Goal: Task Accomplishment & Management: Manage account settings

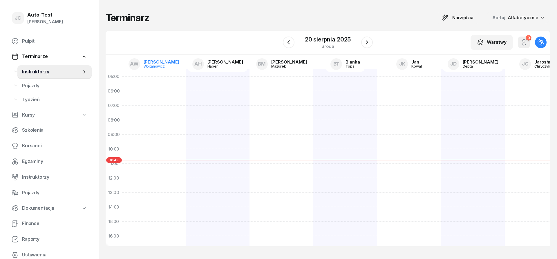
click at [171, 65] on div "Wojtanowicz" at bounding box center [158, 66] width 28 height 4
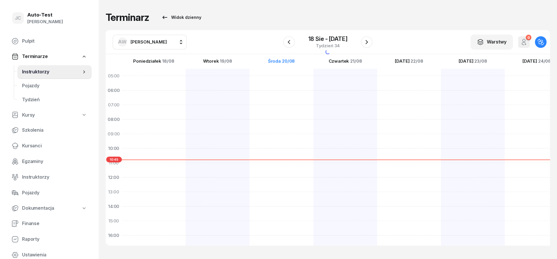
click at [146, 44] on span "[PERSON_NAME]" at bounding box center [148, 42] width 36 height 6
type input "kuć"
click at [161, 81] on div "LK [PERSON_NAME]" at bounding box center [155, 80] width 69 height 9
click at [289, 39] on icon "button" at bounding box center [288, 42] width 7 height 7
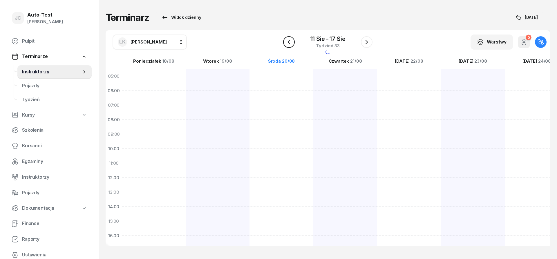
click at [289, 39] on icon "button" at bounding box center [288, 42] width 7 height 7
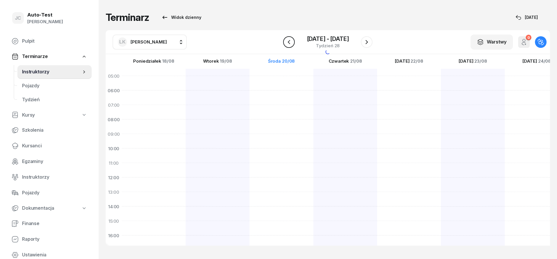
click at [289, 39] on icon "button" at bounding box center [288, 42] width 7 height 7
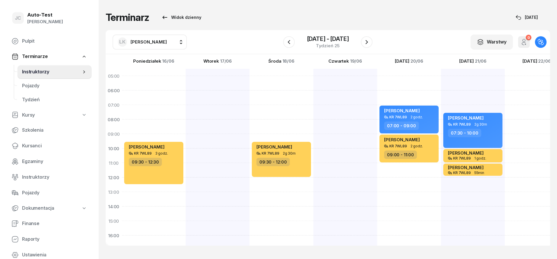
click at [249, 135] on div at bounding box center [281, 214] width 64 height 290
select select "09"
select select "11"
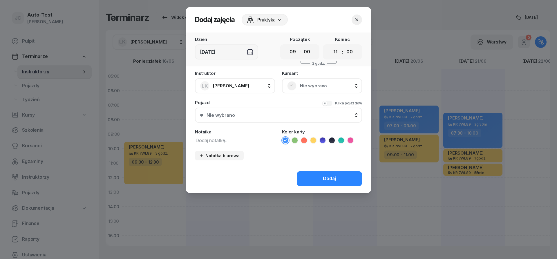
click at [325, 81] on div "Nie wybrano" at bounding box center [322, 85] width 80 height 15
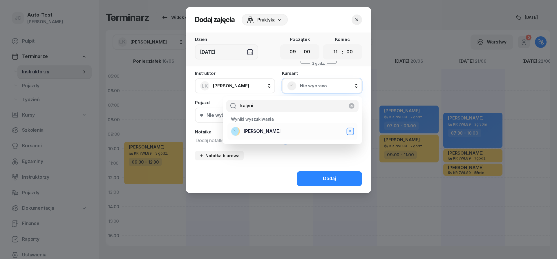
type input "kalyni"
click at [268, 134] on span "[PERSON_NAME]" at bounding box center [262, 132] width 37 height 8
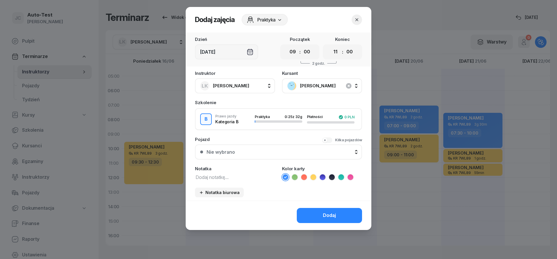
click at [256, 150] on div "Nie wybrano" at bounding box center [281, 152] width 150 height 5
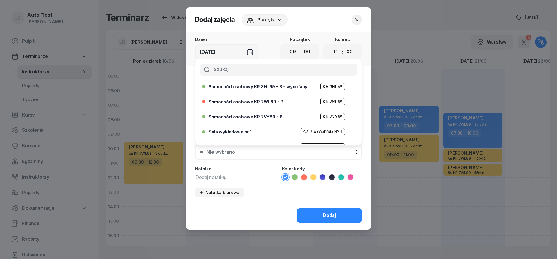
scroll to position [139, 0]
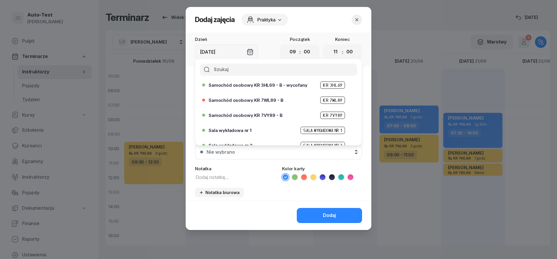
click at [357, 21] on icon "button" at bounding box center [357, 20] width 6 height 6
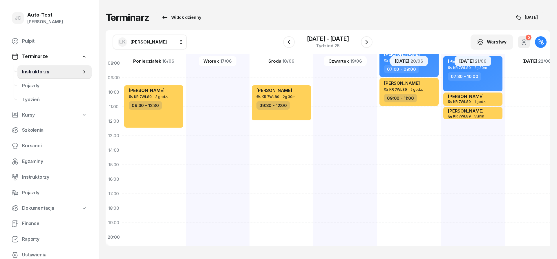
scroll to position [70, 0]
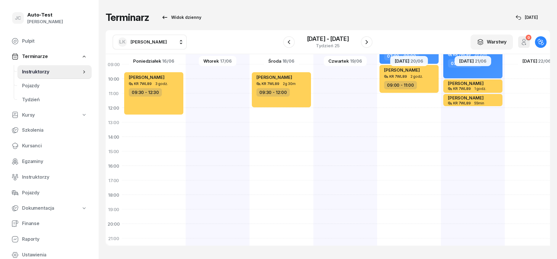
click at [249, 210] on div at bounding box center [281, 144] width 64 height 290
select select "19"
select select "21"
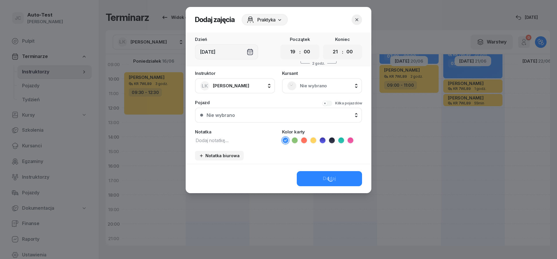
click at [323, 88] on span "Nie wybrano" at bounding box center [328, 86] width 57 height 8
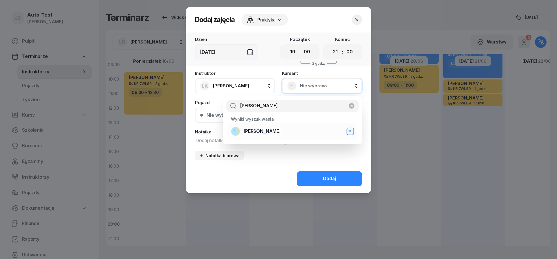
type input "[PERSON_NAME]"
click at [266, 133] on span "[PERSON_NAME]" at bounding box center [262, 132] width 37 height 8
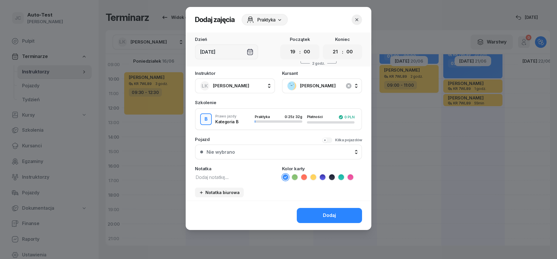
click at [251, 155] on button "Nie wybrano" at bounding box center [278, 151] width 167 height 15
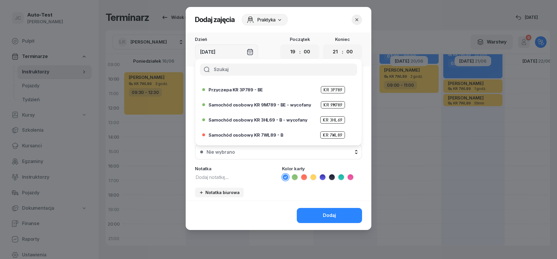
scroll to position [139, 0]
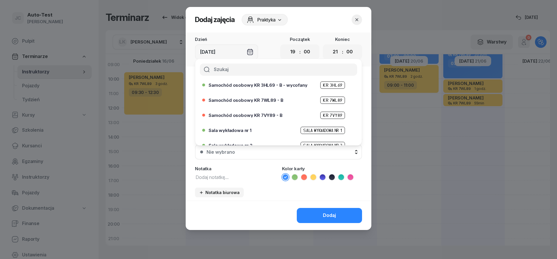
click at [354, 22] on icon "button" at bounding box center [357, 20] width 6 height 6
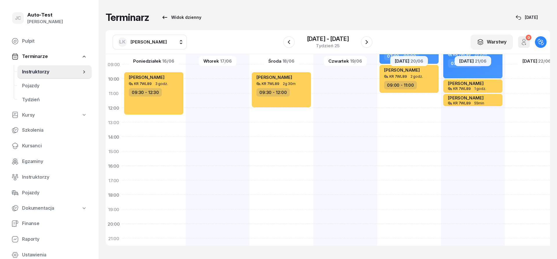
scroll to position [0, 0]
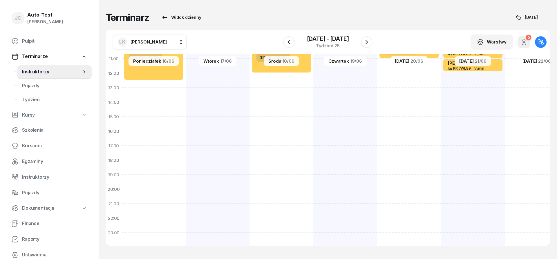
click at [377, 180] on div at bounding box center [409, 109] width 64 height 290
select select "19"
select select "21"
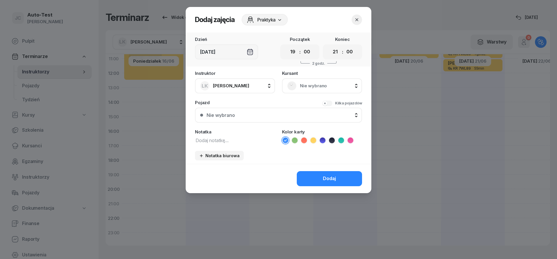
click at [309, 86] on span "Nie wybrano" at bounding box center [328, 86] width 57 height 8
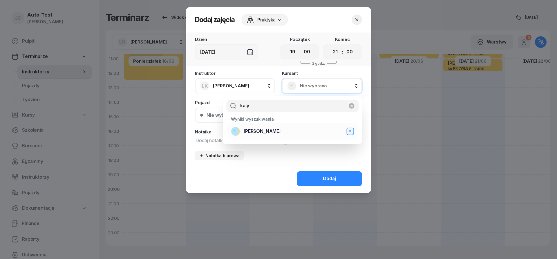
type input "kaly"
click at [264, 135] on span "[PERSON_NAME]" at bounding box center [262, 132] width 37 height 8
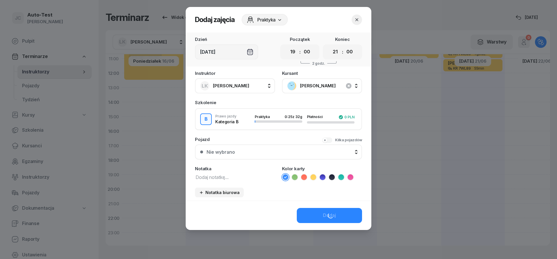
click at [265, 151] on div "Nie wybrano" at bounding box center [281, 152] width 150 height 5
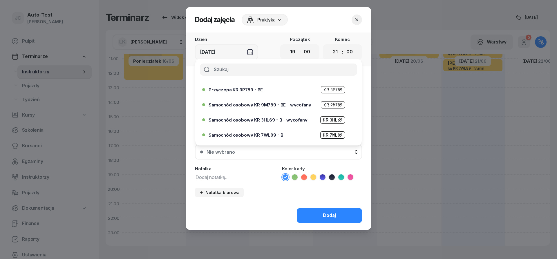
scroll to position [139, 0]
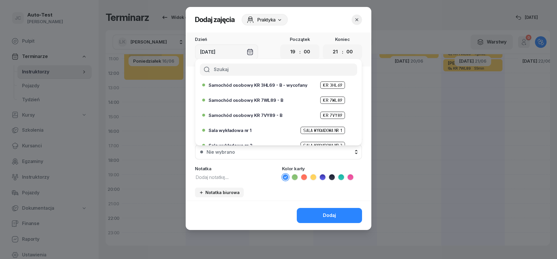
click at [264, 101] on span "Samochód osobowy KR 7WL89 - B" at bounding box center [246, 100] width 75 height 4
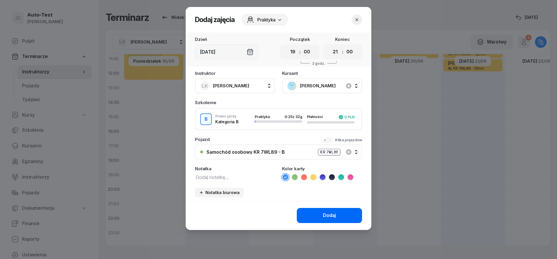
click at [313, 213] on button "Dodaj" at bounding box center [329, 215] width 65 height 15
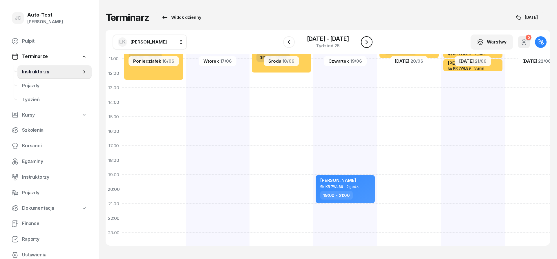
click at [366, 43] on icon "button" at bounding box center [366, 42] width 7 height 7
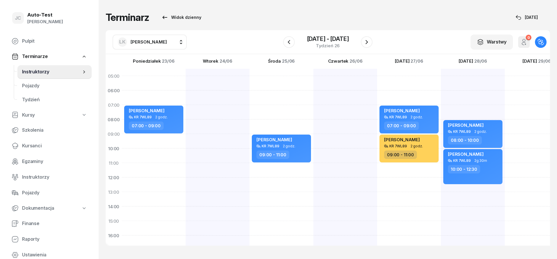
click at [186, 142] on div "[PERSON_NAME] KR 7WL89 2 godz. 07:00 - 09:00" at bounding box center [218, 214] width 64 height 290
select select "09"
select select "11"
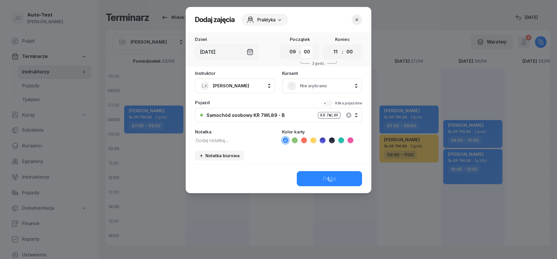
click at [301, 46] on select "00 05 10 15 20 25 30 35 40 45 50 55" at bounding box center [306, 52] width 11 height 12
select select "30"
click option "30" at bounding box center [0, 0] width 0 height 0
click at [344, 46] on select "00 05 10 15 20 25 30 35 40 45 50 55" at bounding box center [349, 52] width 11 height 12
select select "30"
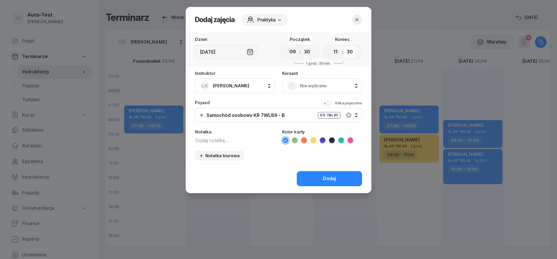
click option "30" at bounding box center [0, 0] width 0 height 0
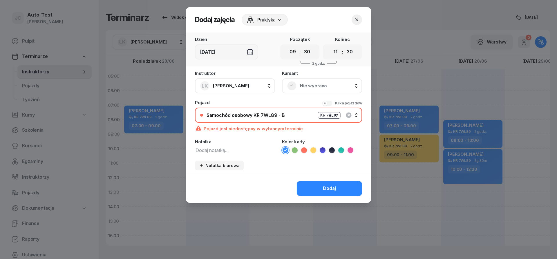
click at [321, 87] on span "Nie wybrano" at bounding box center [328, 86] width 57 height 8
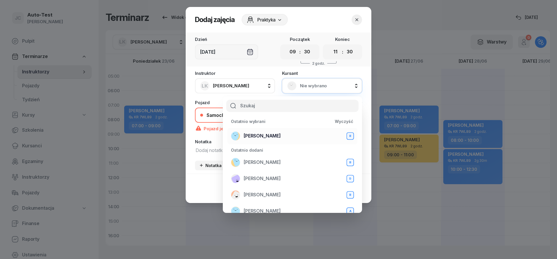
click at [275, 136] on span "[PERSON_NAME]" at bounding box center [262, 136] width 37 height 8
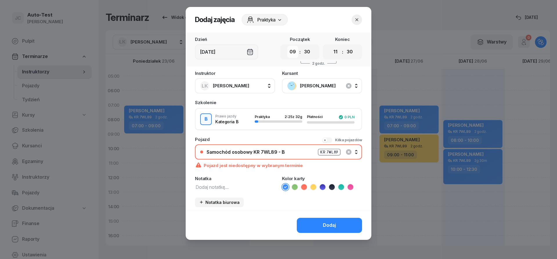
click at [287, 46] on select "00 01 02 03 04 05 06 07 08 09 10 11 12 13 14 15 16 17 18 19 20 21 22 23" at bounding box center [292, 52] width 11 height 12
select select "19"
click option "19" at bounding box center [0, 0] width 0 height 0
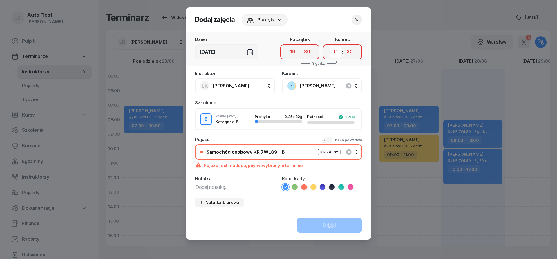
click at [330, 46] on select "00 01 02 03 04 05 06 07 08 09 10 11 12 13 14 15 16 17 18 19 20 21 22 23" at bounding box center [335, 52] width 11 height 12
select select "21"
click option "21" at bounding box center [0, 0] width 0 height 0
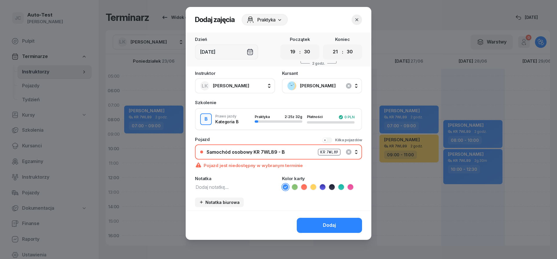
click at [291, 155] on div "Samochód osobowy KR 7WL89 - B KR 7WL89" at bounding box center [281, 151] width 150 height 7
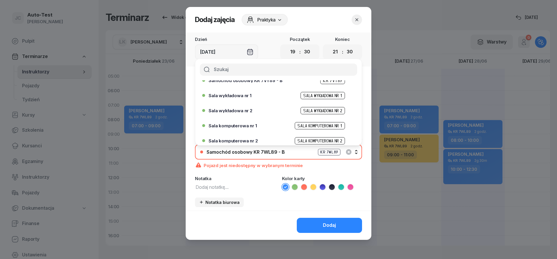
scroll to position [139, 0]
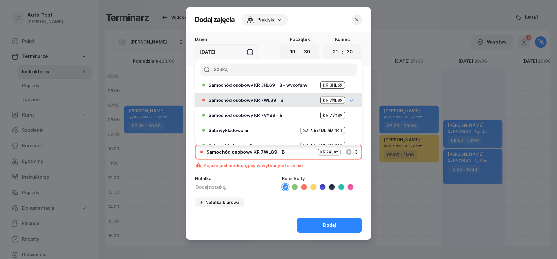
click at [353, 22] on button "button" at bounding box center [356, 19] width 10 height 10
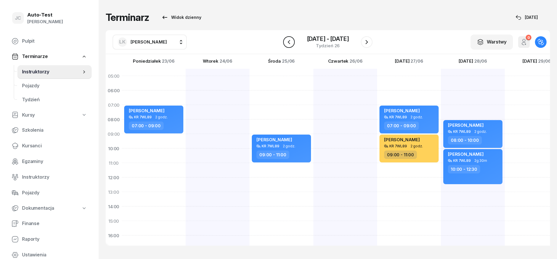
click at [288, 45] on icon "button" at bounding box center [288, 42] width 7 height 7
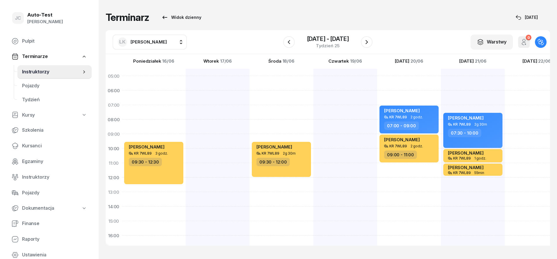
click at [519, 133] on div at bounding box center [537, 214] width 64 height 290
select select "08"
select select "10"
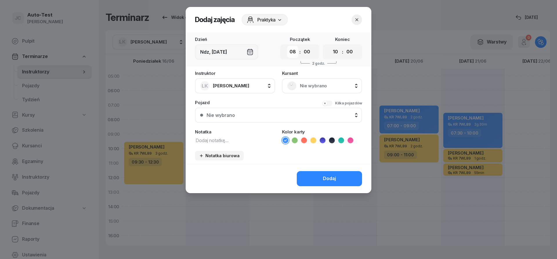
click at [287, 46] on select "00 01 02 03 04 05 06 07 08 09 10 11 12 13 14 15 16 17 18 19 20 21 22 23" at bounding box center [292, 52] width 11 height 12
select select "09"
click option "09" at bounding box center [0, 0] width 0 height 0
click at [301, 46] on select "00 05 10 15 20 25 30 35 40 45 50 55" at bounding box center [306, 52] width 11 height 12
select select "30"
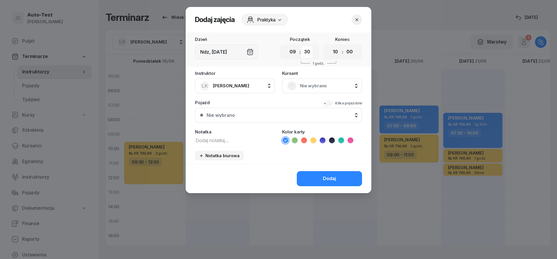
click option "30" at bounding box center [0, 0] width 0 height 0
click at [330, 46] on select "00 01 02 03 04 05 06 07 08 09 10 11 12 13 14 15 16 17 18 19 20 21 22 23" at bounding box center [335, 52] width 11 height 12
select select "11"
click option "11" at bounding box center [0, 0] width 0 height 0
click at [344, 46] on select "00 05 10 15 20 25 30 35 40 45 50 55" at bounding box center [349, 52] width 11 height 12
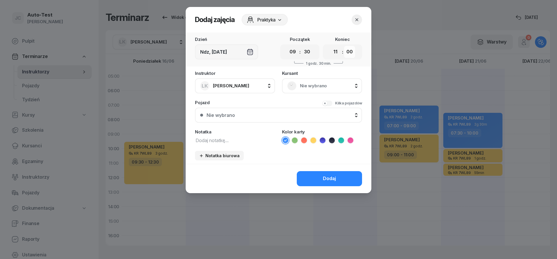
select select "30"
click option "30" at bounding box center [0, 0] width 0 height 0
click at [315, 86] on span "Nie wybrano" at bounding box center [328, 86] width 57 height 8
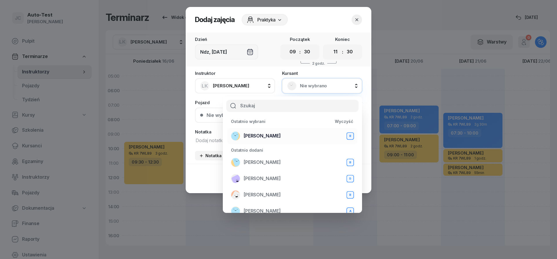
click at [278, 136] on span "[PERSON_NAME]" at bounding box center [262, 136] width 37 height 8
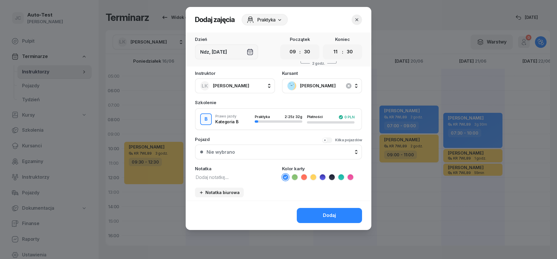
click at [270, 157] on button "Nie wybrano" at bounding box center [278, 151] width 167 height 15
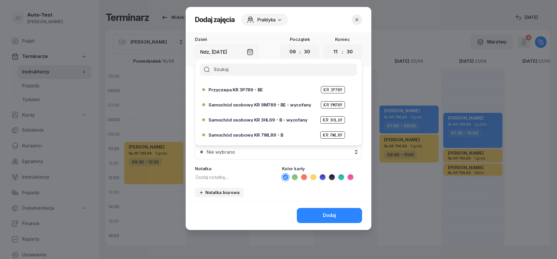
scroll to position [139, 0]
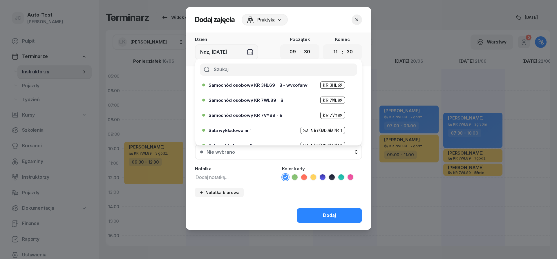
click at [266, 100] on span "Samochód osobowy KR 7WL89 - B" at bounding box center [246, 100] width 75 height 4
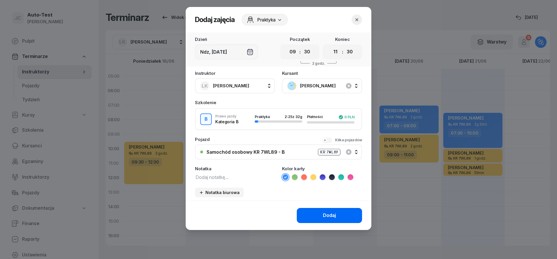
click at [309, 219] on button "Dodaj" at bounding box center [329, 215] width 65 height 15
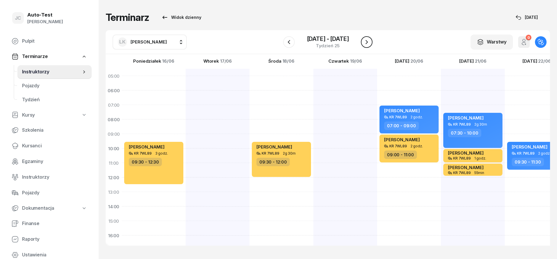
click at [367, 48] on button "button" at bounding box center [367, 42] width 12 height 12
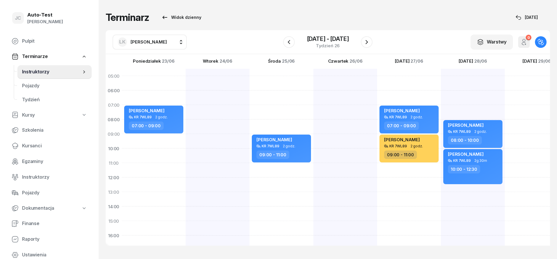
click at [249, 111] on div at bounding box center [281, 214] width 64 height 290
select select "07"
select select "09"
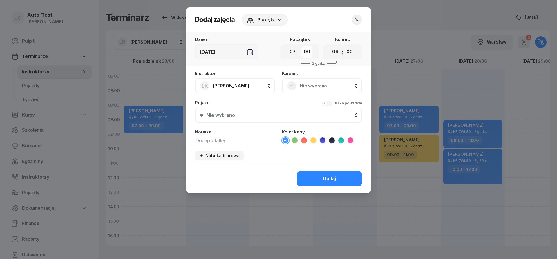
click at [301, 46] on select "00 05 10 15 20 25 30 35 40 45 50 55" at bounding box center [306, 52] width 11 height 12
select select "30"
click option "30" at bounding box center [0, 0] width 0 height 0
click at [344, 52] on div "00 01 02 03 04 05 06 07 08 09 10 11 12 13 14 15 16 17 18 19 20 21 22 23 : 00 05…" at bounding box center [342, 51] width 39 height 15
click at [344, 46] on select "00 05 10 15 20 25 30 35 40 45 50 55" at bounding box center [349, 52] width 11 height 12
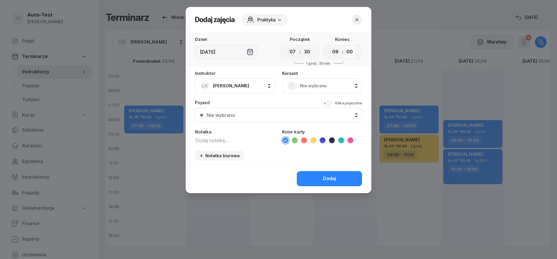
select select "30"
click option "30" at bounding box center [0, 0] width 0 height 0
click at [316, 86] on span "Nie wybrano" at bounding box center [328, 86] width 57 height 8
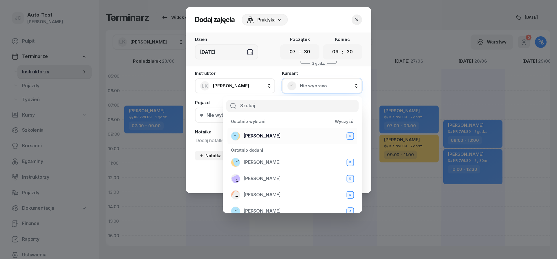
click at [276, 135] on span "[PERSON_NAME]" at bounding box center [262, 136] width 37 height 8
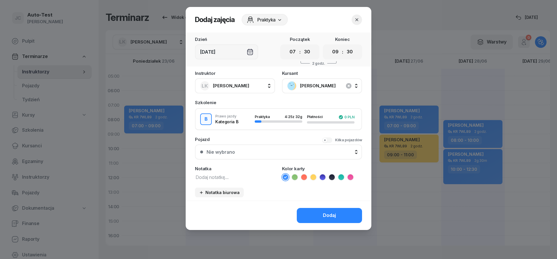
click at [253, 147] on button "Nie wybrano" at bounding box center [278, 151] width 167 height 15
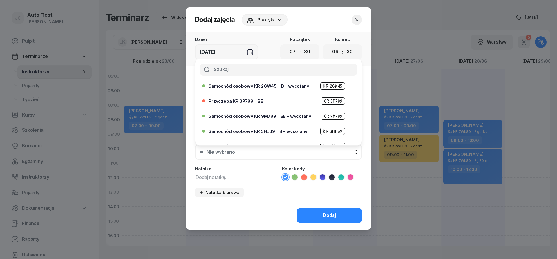
scroll to position [104, 0]
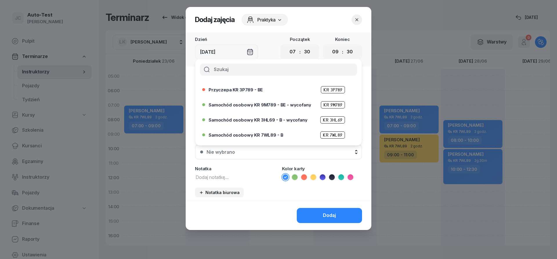
click at [268, 137] on div "Samochód osobowy KR 7WL89 - B KR 7WL89" at bounding box center [280, 134] width 143 height 7
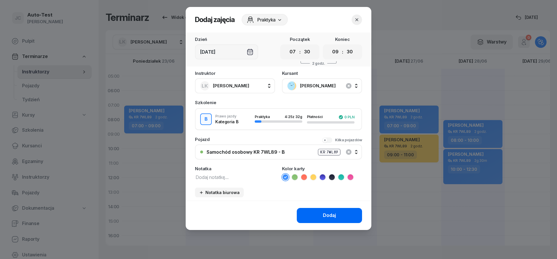
click at [322, 223] on button "Dodaj" at bounding box center [329, 215] width 65 height 15
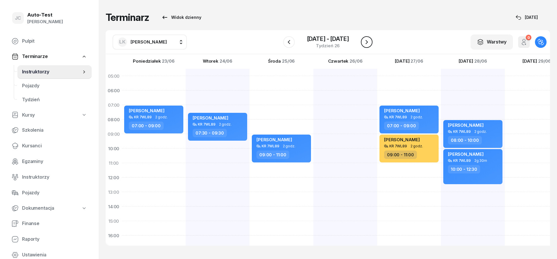
click at [364, 40] on icon "button" at bounding box center [366, 42] width 7 height 7
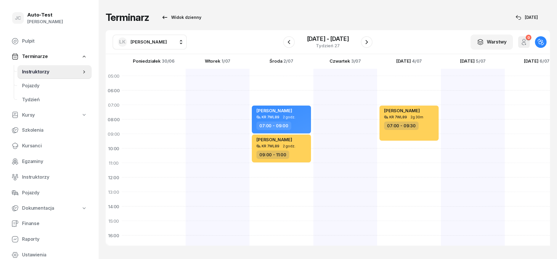
click at [186, 138] on div at bounding box center [218, 214] width 64 height 290
select select "09"
select select "11"
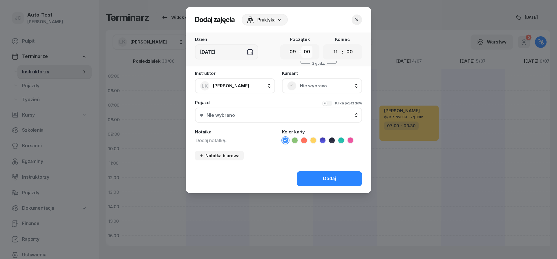
click at [301, 46] on select "00 05 10 15 20 25 30 35 40 45 50 55" at bounding box center [306, 52] width 11 height 12
select select "30"
click option "30" at bounding box center [0, 0] width 0 height 0
click at [344, 46] on select "00 05 10 15 20 25 30 35 40 45 50 55" at bounding box center [349, 52] width 11 height 12
select select "30"
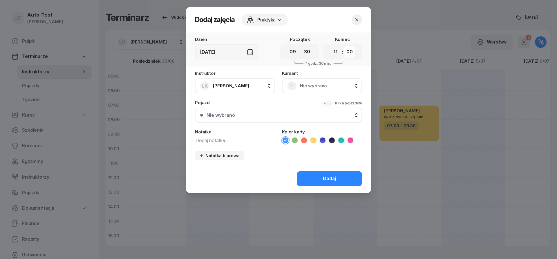
click option "30" at bounding box center [0, 0] width 0 height 0
click at [306, 88] on span "Nie wybrano" at bounding box center [328, 86] width 57 height 8
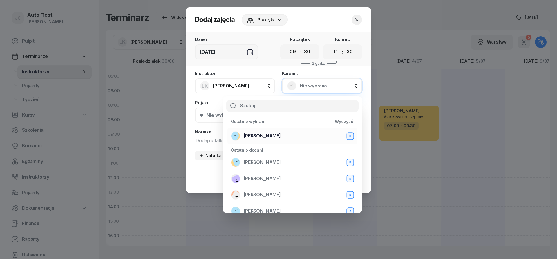
click at [284, 133] on div "[PERSON_NAME]" at bounding box center [292, 135] width 123 height 9
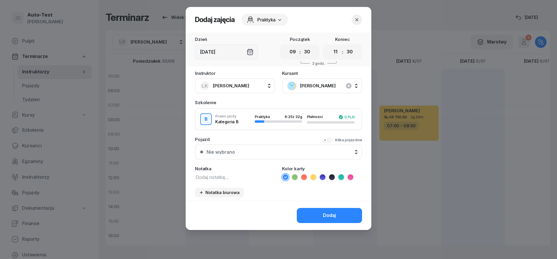
click at [271, 153] on div "Nie wybrano" at bounding box center [281, 152] width 150 height 5
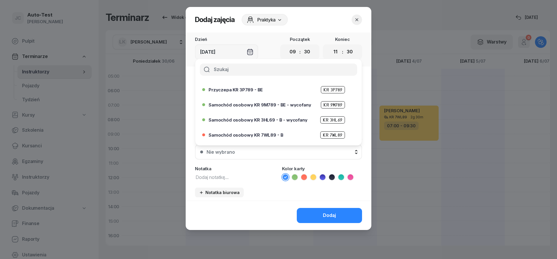
scroll to position [139, 0]
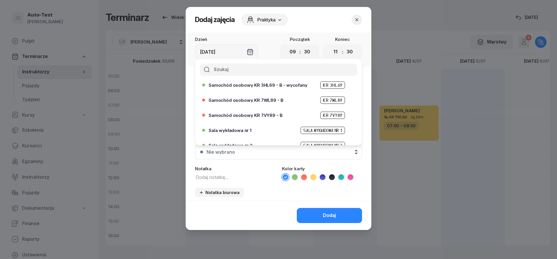
click at [356, 23] on button "button" at bounding box center [356, 19] width 10 height 10
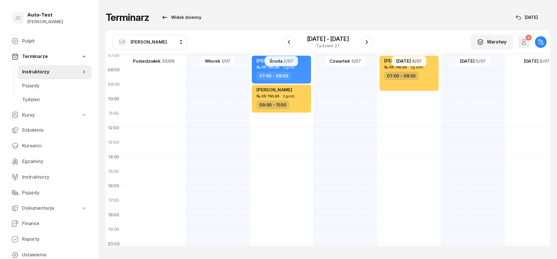
scroll to position [70, 0]
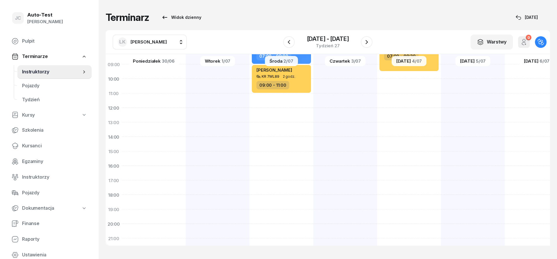
click at [186, 210] on div at bounding box center [218, 144] width 64 height 290
select select "19"
select select "21"
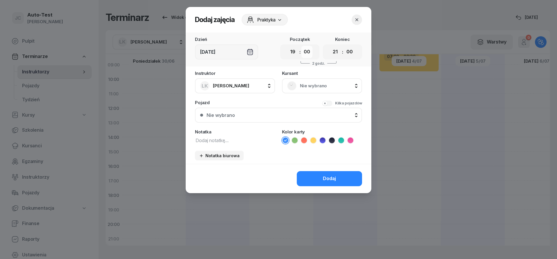
click at [301, 46] on select "00 05 10 15 20 25 30 35 40 45 50 55" at bounding box center [306, 52] width 11 height 12
select select "30"
click option "30" at bounding box center [0, 0] width 0 height 0
click at [344, 46] on select "00 05 10 15 20 25 30 35 40 45 50 55" at bounding box center [349, 52] width 11 height 12
select select "30"
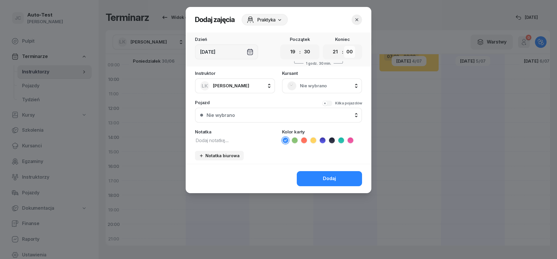
click option "30" at bounding box center [0, 0] width 0 height 0
click at [306, 87] on span "Nie wybrano" at bounding box center [328, 86] width 57 height 8
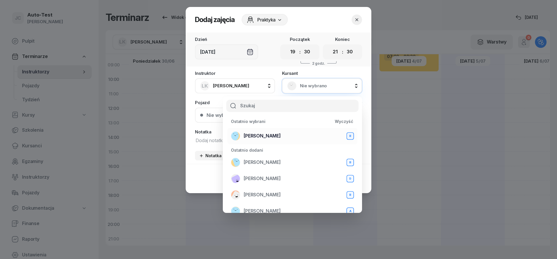
click at [283, 139] on div "[PERSON_NAME]" at bounding box center [292, 135] width 123 height 9
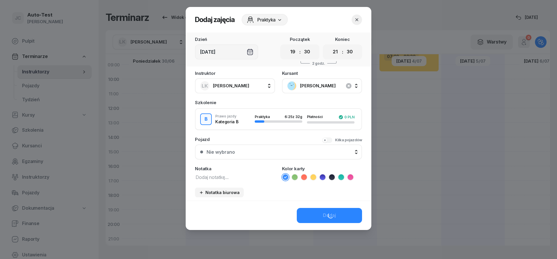
click at [267, 153] on div "Nie wybrano" at bounding box center [281, 152] width 150 height 5
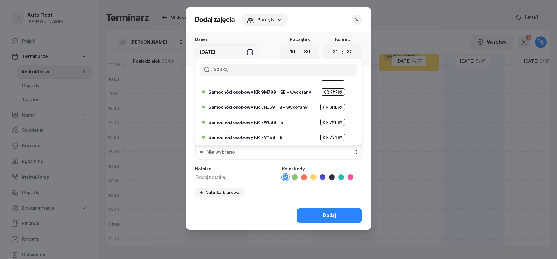
scroll to position [104, 0]
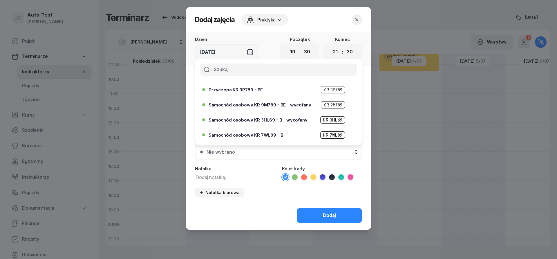
click at [269, 138] on div "Samochód osobowy KR 7WL89 - B KR 7WL89" at bounding box center [280, 134] width 143 height 7
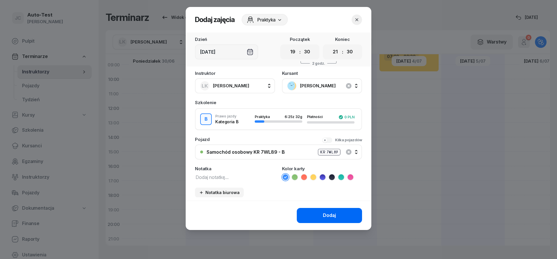
click at [316, 209] on button "Dodaj" at bounding box center [329, 215] width 65 height 15
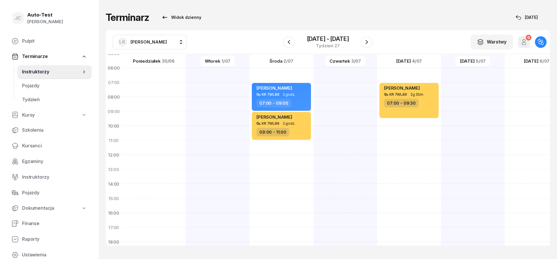
scroll to position [0, 0]
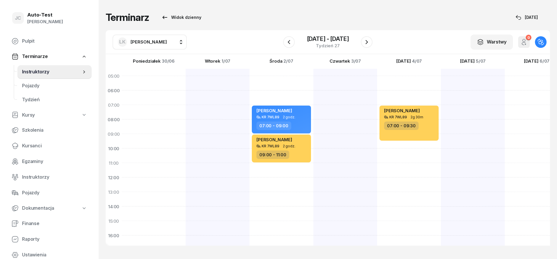
click at [377, 124] on div at bounding box center [409, 214] width 64 height 290
select select "08"
select select "10"
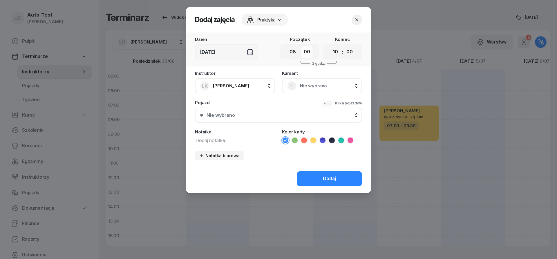
click at [301, 46] on select "00 05 10 15 20 25 30 35 40 45 50 55" at bounding box center [306, 52] width 11 height 12
select select "15"
click option "15" at bounding box center [0, 0] width 0 height 0
click at [344, 46] on select "00 05 10 15 20 25 30 35 40 45 50 55" at bounding box center [349, 52] width 11 height 12
select select "15"
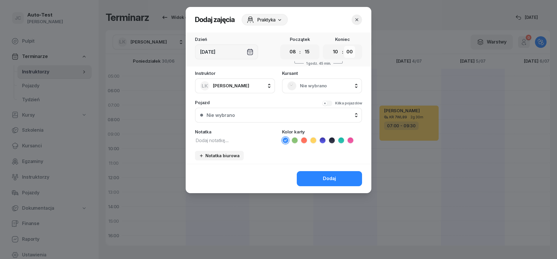
click option "15" at bounding box center [0, 0] width 0 height 0
click at [331, 80] on div "Nie wybrano" at bounding box center [322, 85] width 80 height 15
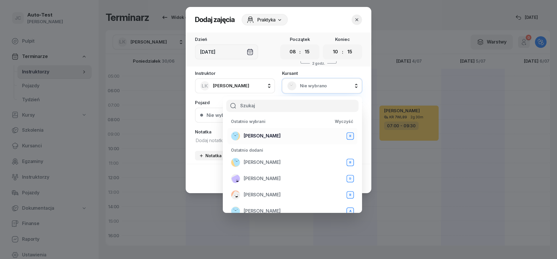
click at [292, 134] on div "[PERSON_NAME]" at bounding box center [292, 135] width 123 height 9
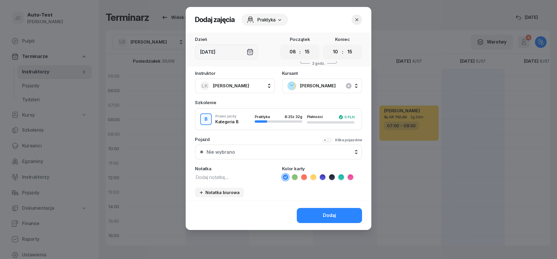
click at [260, 152] on div "Nie wybrano" at bounding box center [281, 152] width 150 height 5
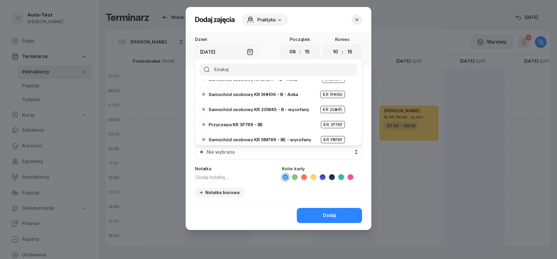
scroll to position [104, 0]
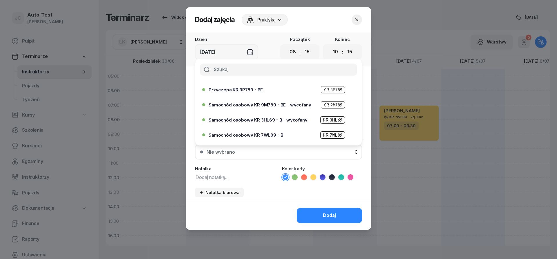
click at [265, 137] on span "Samochód osobowy KR 7WL89 - B" at bounding box center [246, 135] width 75 height 4
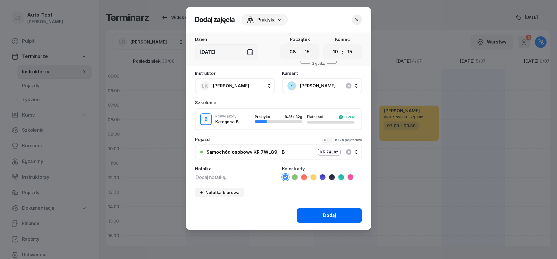
click at [326, 213] on div "Dodaj" at bounding box center [329, 216] width 13 height 8
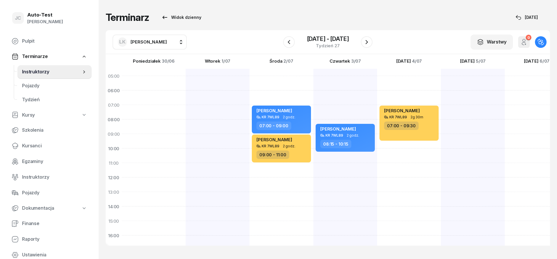
click at [441, 146] on div "[PERSON_NAME] KR 7WL89 2g 30m 07:00 - 09:30" at bounding box center [473, 214] width 64 height 290
select select "09"
select select "30"
select select "11"
select select "30"
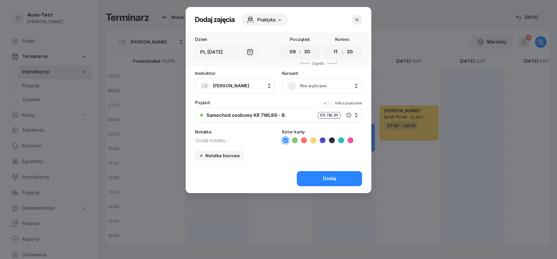
click at [332, 88] on span "Nie wybrano" at bounding box center [328, 86] width 57 height 8
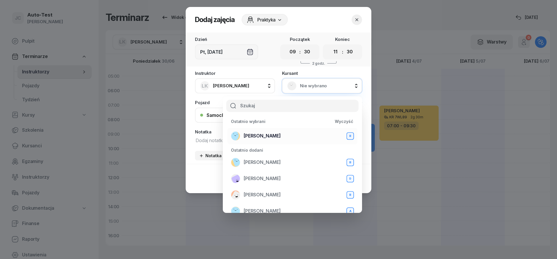
click at [273, 135] on span "[PERSON_NAME]" at bounding box center [262, 136] width 37 height 8
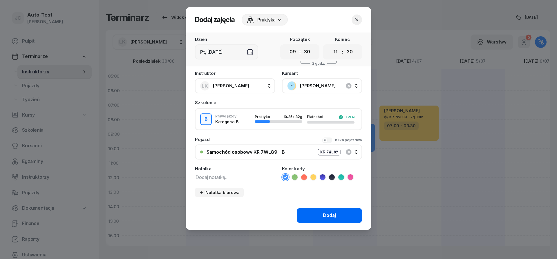
click at [318, 214] on button "Dodaj" at bounding box center [329, 215] width 65 height 15
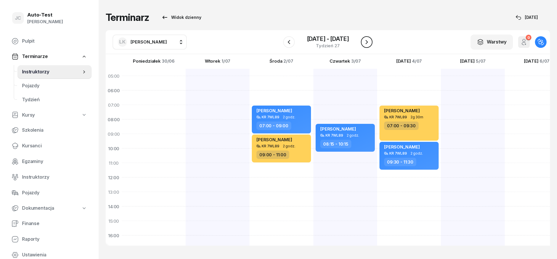
click at [370, 42] on icon "button" at bounding box center [366, 42] width 7 height 7
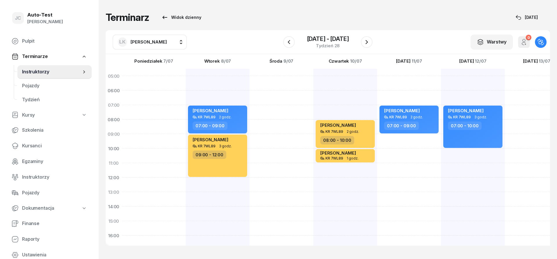
click at [313, 112] on div at bounding box center [345, 214] width 64 height 290
select select "07"
select select "09"
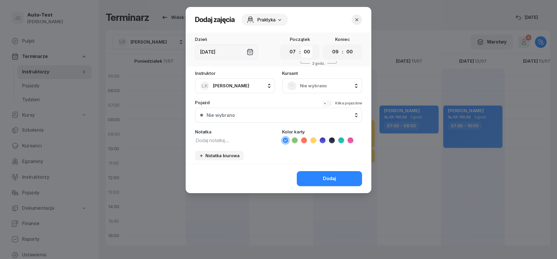
click at [301, 46] on select "00 05 10 15 20 25 30 35 40 45 50 55" at bounding box center [306, 52] width 11 height 12
select select "30"
click option "30" at bounding box center [0, 0] width 0 height 0
click at [344, 46] on select "00 05 10 15 20 25 30 35 40 45 50 55" at bounding box center [349, 52] width 11 height 12
select select "30"
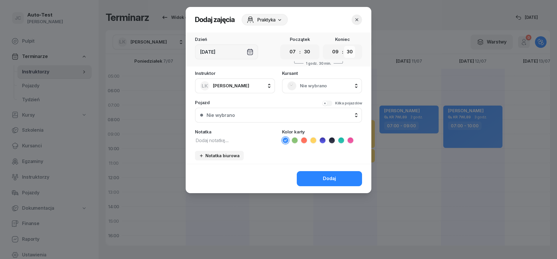
click option "30" at bounding box center [0, 0] width 0 height 0
click at [315, 85] on span "Nie wybrano" at bounding box center [328, 86] width 57 height 8
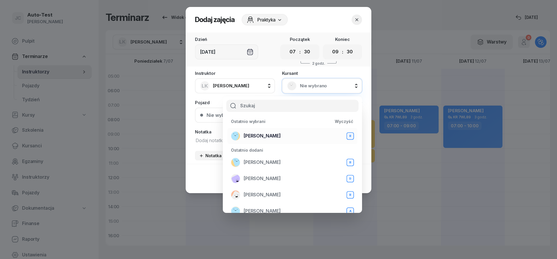
click at [285, 139] on div "[PERSON_NAME]" at bounding box center [292, 135] width 123 height 9
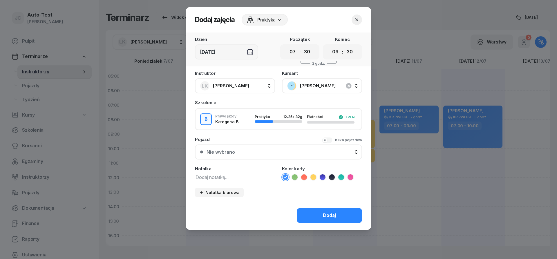
click at [269, 153] on div "Nie wybrano" at bounding box center [281, 152] width 150 height 5
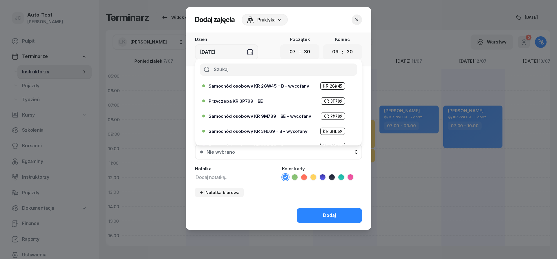
scroll to position [104, 0]
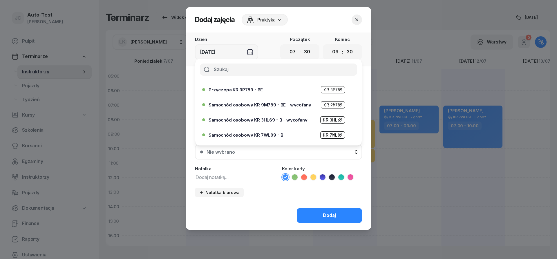
click at [272, 136] on span "Samochód osobowy KR 7WL89 - B" at bounding box center [246, 135] width 75 height 4
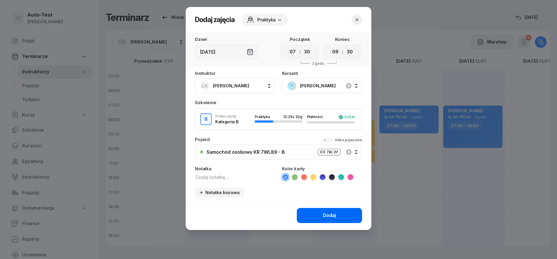
click at [330, 211] on button "Dodaj" at bounding box center [329, 215] width 65 height 15
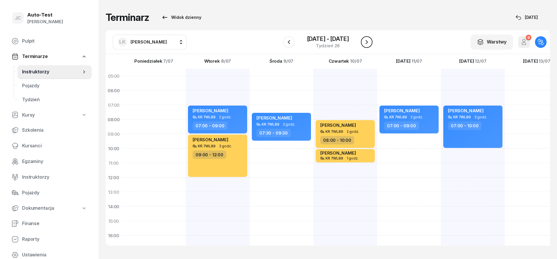
click at [368, 46] on button "button" at bounding box center [367, 42] width 12 height 12
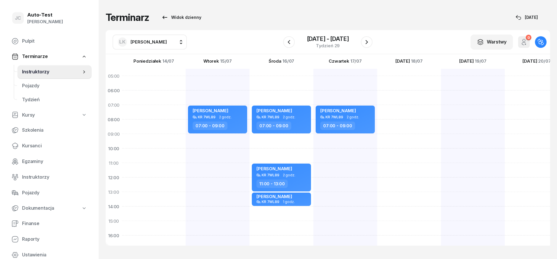
click at [186, 112] on div at bounding box center [218, 214] width 64 height 290
select select "07"
select select "09"
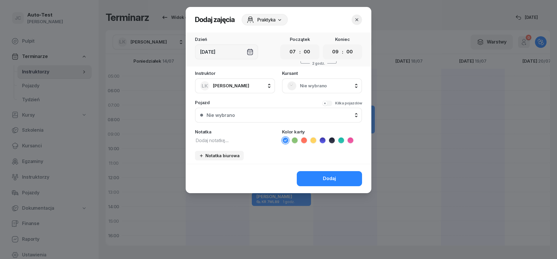
click at [320, 80] on div "Nie wybrano" at bounding box center [322, 85] width 80 height 15
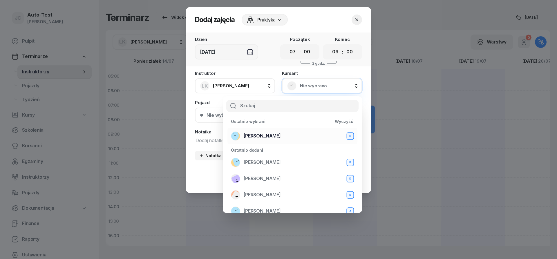
click at [280, 135] on span "[PERSON_NAME]" at bounding box center [262, 136] width 37 height 8
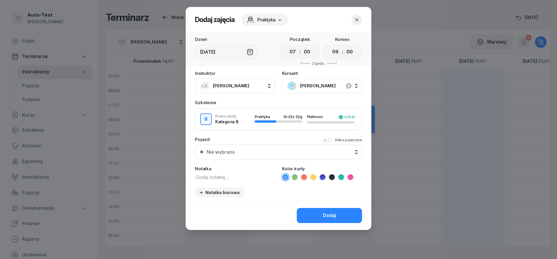
drag, startPoint x: 258, startPoint y: 151, endPoint x: 258, endPoint y: 155, distance: 3.8
click at [258, 152] on div "Nie wybrano" at bounding box center [281, 152] width 150 height 5
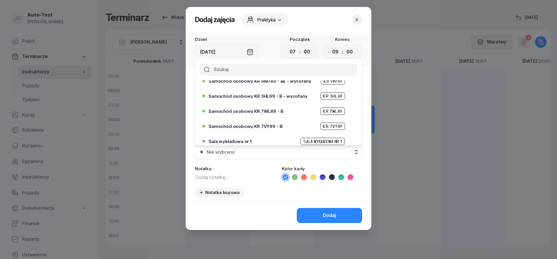
scroll to position [139, 0]
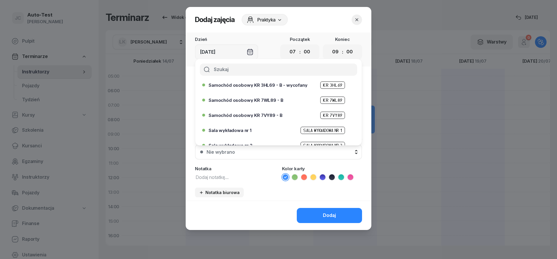
click at [262, 100] on span "Samochód osobowy KR 7WL89 - B" at bounding box center [246, 100] width 75 height 4
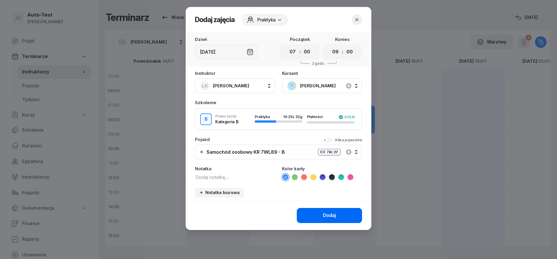
click at [316, 213] on button "Dodaj" at bounding box center [329, 215] width 65 height 15
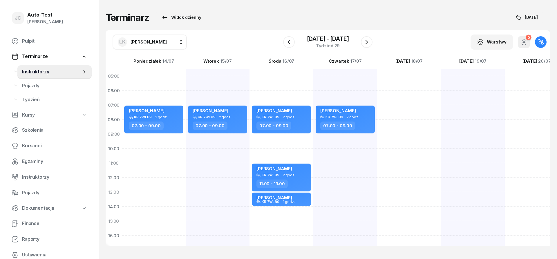
click at [313, 140] on div "[PERSON_NAME] KR 7WL89 2 godz. 07:00 - 09:00 [PERSON_NAME] KR 7WL89 2 godz. 11:…" at bounding box center [345, 214] width 64 height 290
select select "09"
select select "11"
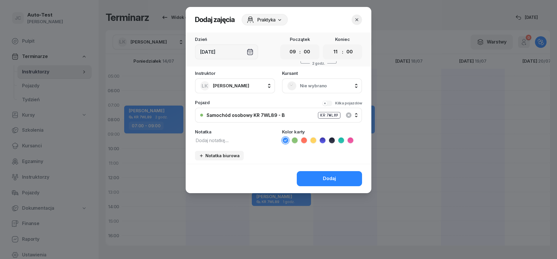
click at [308, 83] on span "Nie wybrano" at bounding box center [328, 86] width 57 height 8
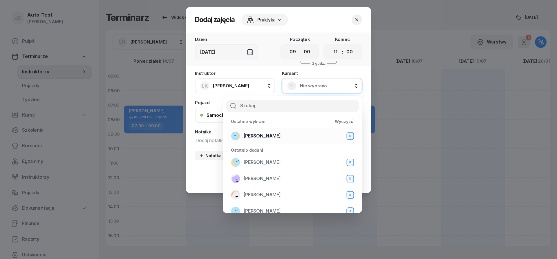
click at [286, 134] on div "[PERSON_NAME]" at bounding box center [292, 135] width 123 height 9
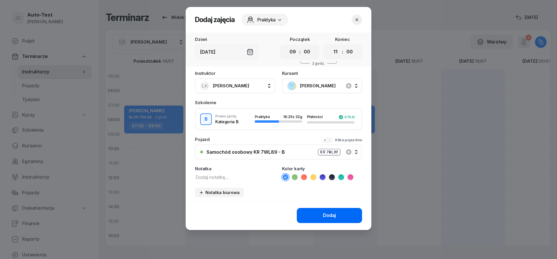
click at [331, 216] on div "Dodaj" at bounding box center [329, 216] width 13 height 8
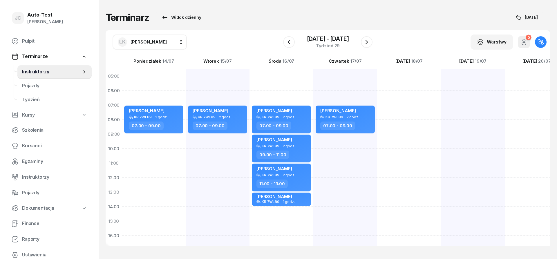
click at [505, 125] on div at bounding box center [537, 214] width 64 height 290
select select "08"
select select "10"
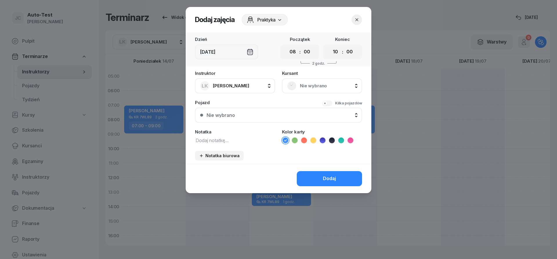
click at [319, 87] on span "Nie wybrano" at bounding box center [328, 86] width 57 height 8
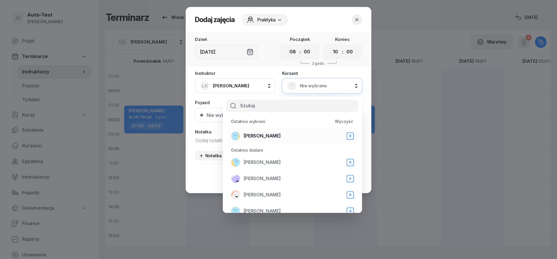
click at [285, 138] on div "[PERSON_NAME]" at bounding box center [292, 135] width 123 height 9
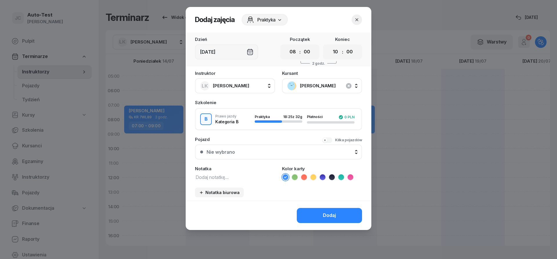
click at [275, 153] on div "Nie wybrano" at bounding box center [281, 152] width 150 height 5
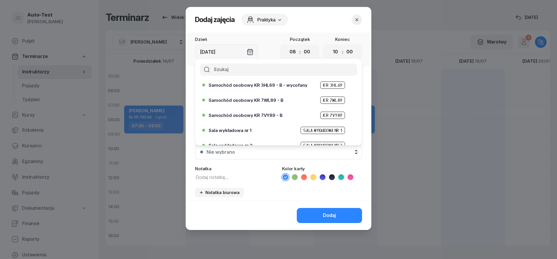
click at [267, 102] on span "Samochód osobowy KR 7WL89 - B" at bounding box center [246, 100] width 75 height 4
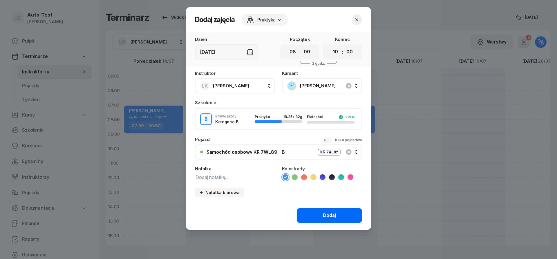
click at [311, 214] on button "Dodaj" at bounding box center [329, 215] width 65 height 15
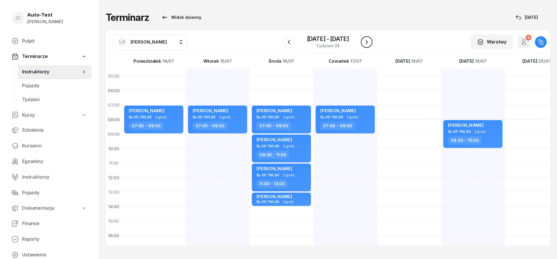
click at [367, 43] on icon "button" at bounding box center [366, 42] width 7 height 7
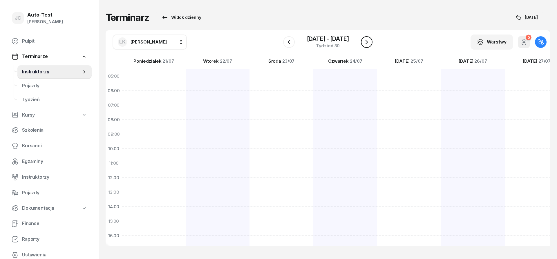
click at [367, 43] on icon "button" at bounding box center [366, 42] width 7 height 7
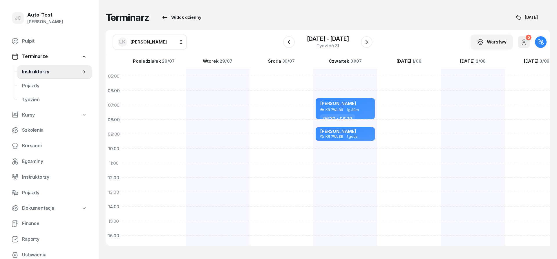
click at [313, 138] on div at bounding box center [345, 214] width 64 height 290
select select "09"
select select "11"
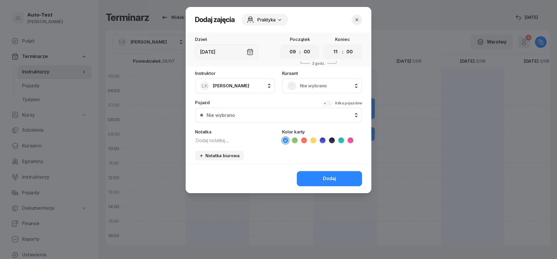
click at [319, 86] on span "Nie wybrano" at bounding box center [328, 86] width 57 height 8
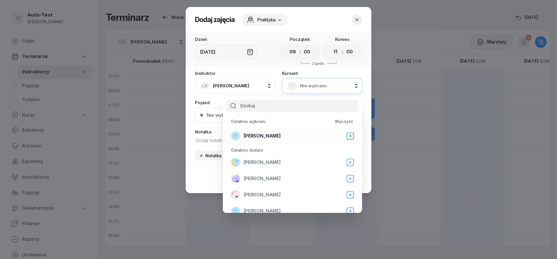
click at [266, 137] on span "[PERSON_NAME]" at bounding box center [262, 136] width 37 height 8
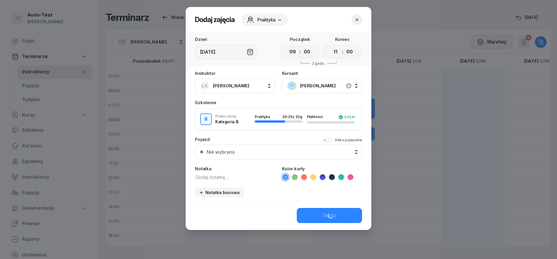
click at [275, 151] on div "Nie wybrano" at bounding box center [281, 152] width 150 height 5
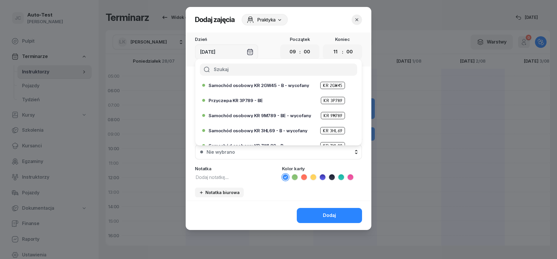
scroll to position [104, 0]
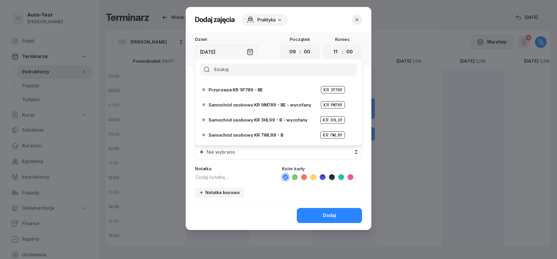
click at [264, 136] on span "Samochód osobowy KR 7WL89 - B" at bounding box center [246, 135] width 75 height 4
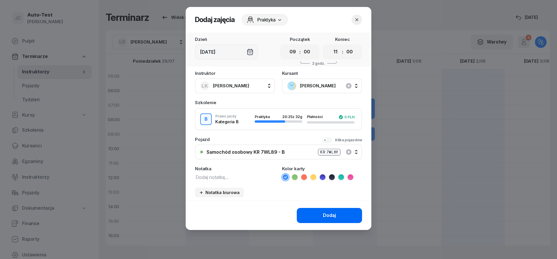
click at [319, 211] on button "Dodaj" at bounding box center [329, 215] width 65 height 15
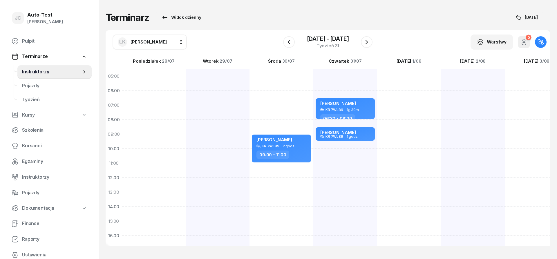
click at [377, 168] on div "[PERSON_NAME] KR 7WL89 1g 30m 06:30 - 08:00 [PERSON_NAME] KR 7WL89 1 godz. 08:3…" at bounding box center [409, 214] width 64 height 290
select select "11"
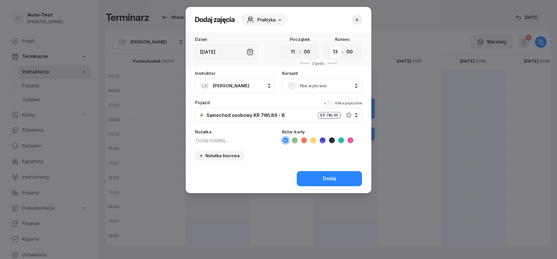
click at [330, 46] on select "00 01 02 03 04 05 06 07 08 09 10 11 12 13 14 15 16 17 18 19 20 21 22 23" at bounding box center [335, 52] width 11 height 12
select select "14"
click option "14" at bounding box center [0, 0] width 0 height 0
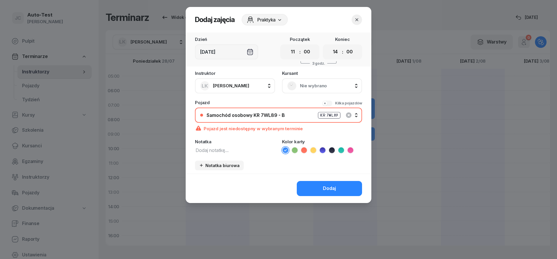
click at [302, 86] on span "Nie wybrano" at bounding box center [328, 86] width 57 height 8
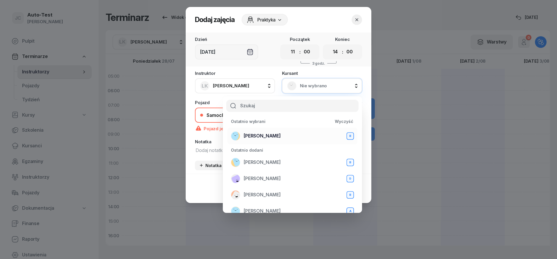
click at [283, 137] on div "[PERSON_NAME]" at bounding box center [292, 135] width 123 height 9
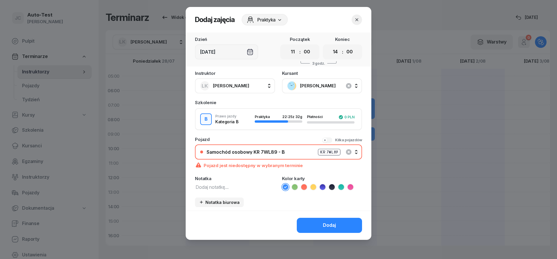
drag, startPoint x: 358, startPoint y: 19, endPoint x: 355, endPoint y: 31, distance: 12.4
click at [357, 18] on icon "button" at bounding box center [357, 20] width 6 height 6
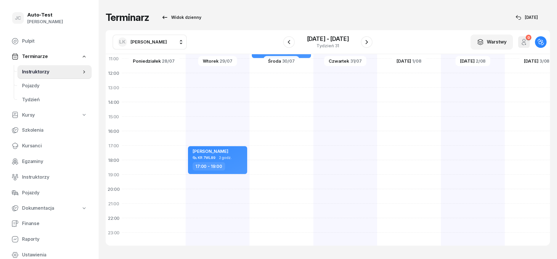
click at [377, 192] on div "[PERSON_NAME] KR 7WL89 1g 30m 06:30 - 08:00 [PERSON_NAME] KR 7WL89 1 godz. 08:3…" at bounding box center [409, 109] width 64 height 290
select select "20"
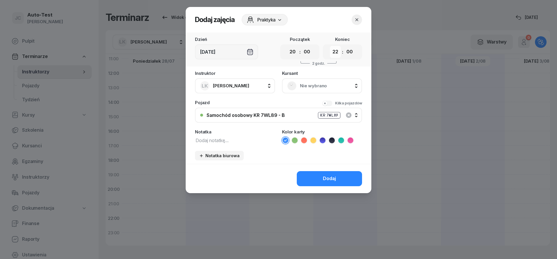
click at [330, 46] on select "00 01 02 03 04 05 06 07 08 09 10 11 12 13 14 15 16 17 18 19 20 21 22 23" at bounding box center [335, 52] width 11 height 12
select select "23"
click option "23" at bounding box center [0, 0] width 0 height 0
click at [308, 85] on span "Nie wybrano" at bounding box center [328, 86] width 57 height 8
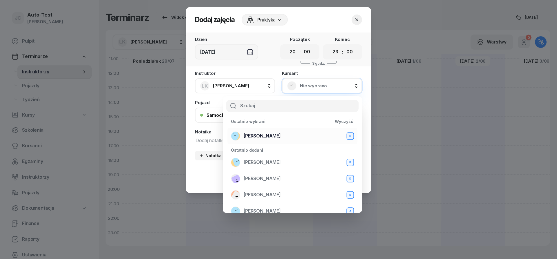
click at [287, 133] on div "[PERSON_NAME]" at bounding box center [292, 135] width 123 height 9
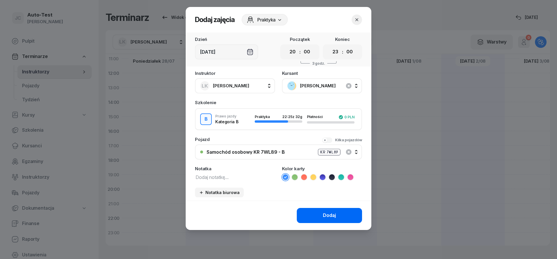
click at [313, 213] on button "Dodaj" at bounding box center [329, 215] width 65 height 15
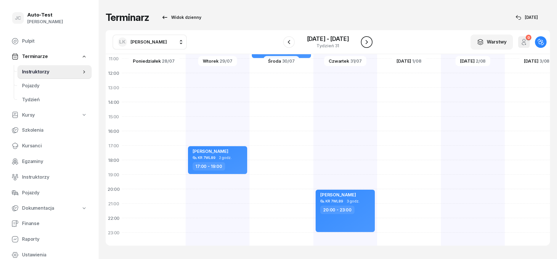
click at [369, 42] on icon "button" at bounding box center [366, 42] width 7 height 7
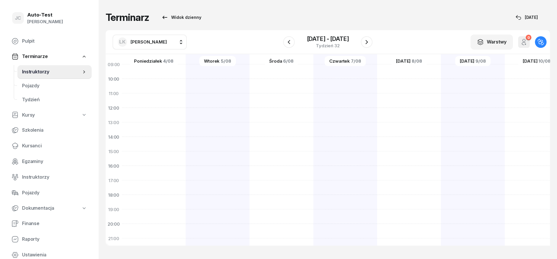
click at [313, 99] on div at bounding box center [345, 144] width 64 height 290
select select "11"
select select "13"
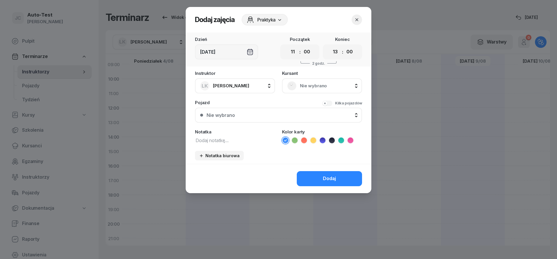
scroll to position [70, 0]
click at [301, 46] on select "00 05 10 15 20 25 30 35 40 45 50 55" at bounding box center [306, 52] width 11 height 12
select select "30"
click option "30" at bounding box center [0, 0] width 0 height 0
click at [308, 86] on span "Nie wybrano" at bounding box center [328, 86] width 57 height 8
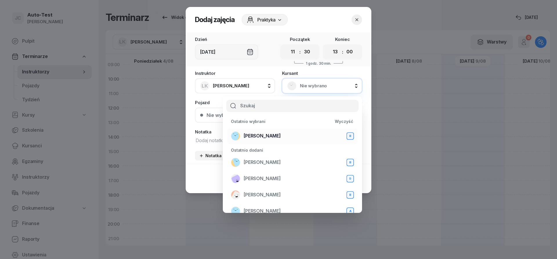
click at [284, 132] on div "[PERSON_NAME]" at bounding box center [292, 135] width 123 height 9
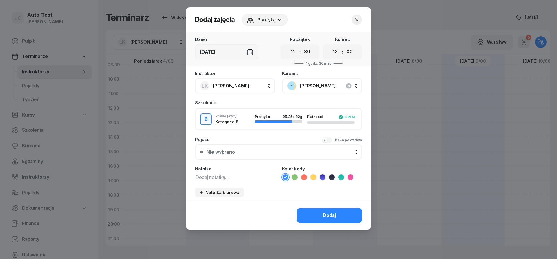
drag, startPoint x: 263, startPoint y: 149, endPoint x: 264, endPoint y: 152, distance: 2.9
click at [263, 150] on button "Nie wybrano" at bounding box center [278, 151] width 167 height 15
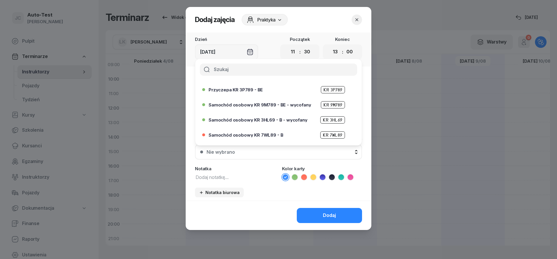
scroll to position [139, 0]
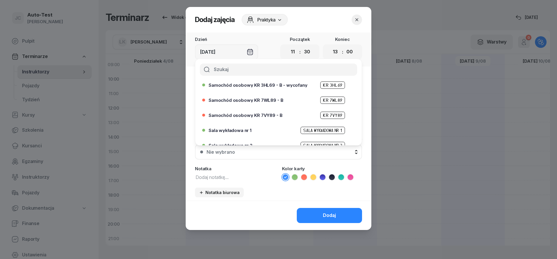
click at [358, 20] on icon "button" at bounding box center [356, 19] width 3 height 3
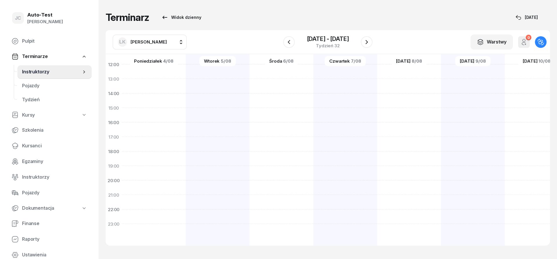
click at [313, 196] on div at bounding box center [345, 101] width 64 height 290
select select "21"
select select "23"
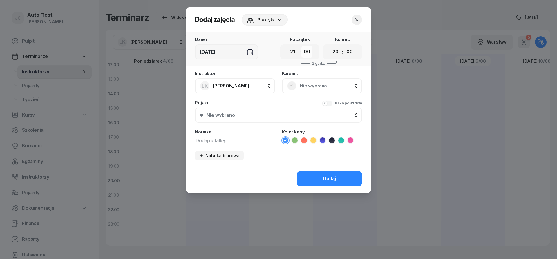
click at [301, 46] on select "00 05 10 15 20 25 30 35 40 45 50 55" at bounding box center [306, 52] width 11 height 12
select select "30"
click option "30" at bounding box center [0, 0] width 0 height 0
drag, startPoint x: 320, startPoint y: 79, endPoint x: 314, endPoint y: 94, distance: 16.2
click at [320, 80] on div "Nie wybrano" at bounding box center [322, 85] width 80 height 15
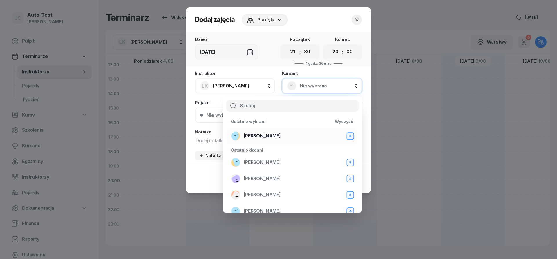
click at [291, 135] on div "[PERSON_NAME]" at bounding box center [292, 135] width 123 height 9
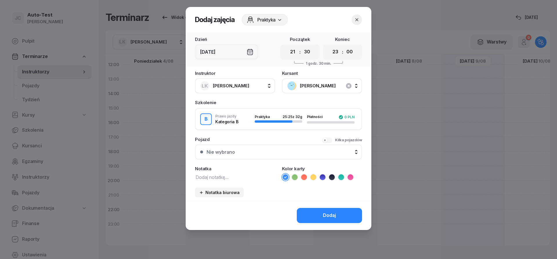
click at [271, 155] on button "Nie wybrano" at bounding box center [278, 151] width 167 height 15
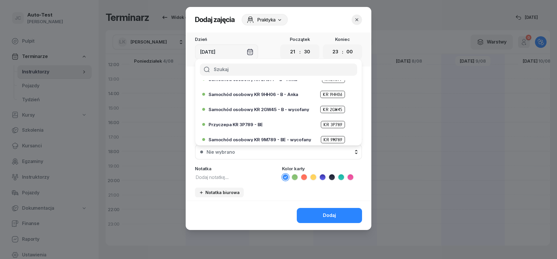
scroll to position [104, 0]
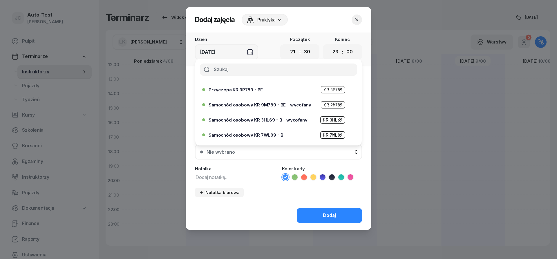
click at [265, 135] on span "Samochód osobowy KR 7WL89 - B" at bounding box center [246, 135] width 75 height 4
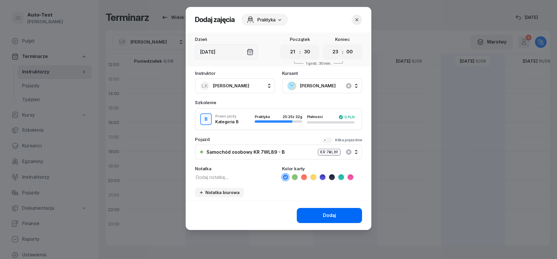
click at [313, 209] on button "Dodaj" at bounding box center [329, 215] width 65 height 15
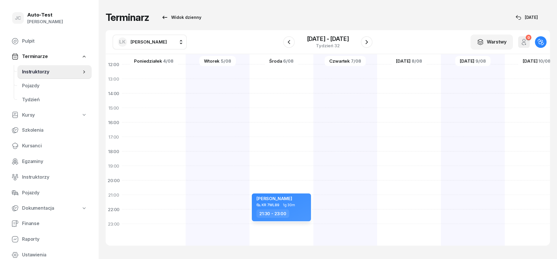
scroll to position [113, 0]
click at [370, 41] on button "button" at bounding box center [367, 42] width 12 height 12
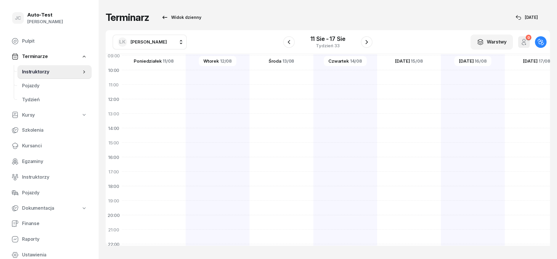
click at [186, 92] on div at bounding box center [218, 135] width 64 height 290
select select "11"
select select "13"
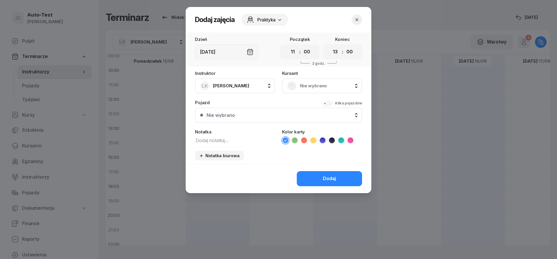
click at [320, 80] on div "Nie wybrano" at bounding box center [322, 85] width 80 height 15
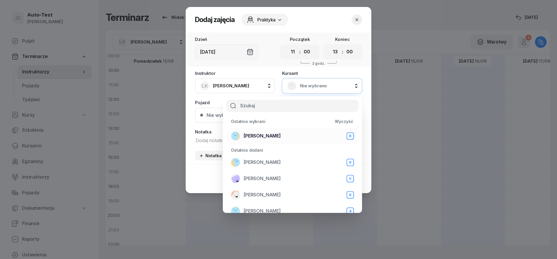
click at [285, 135] on div "[PERSON_NAME]" at bounding box center [292, 135] width 123 height 9
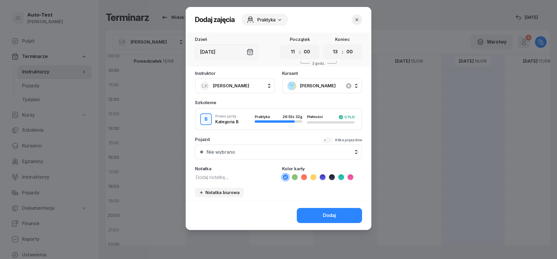
click at [256, 150] on div "Nie wybrano" at bounding box center [281, 152] width 150 height 5
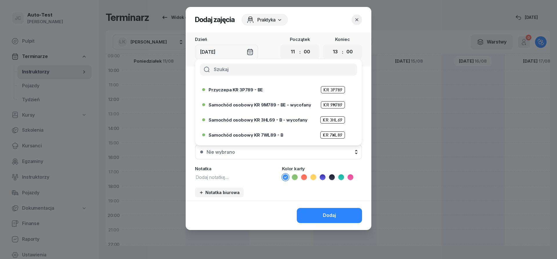
scroll to position [139, 0]
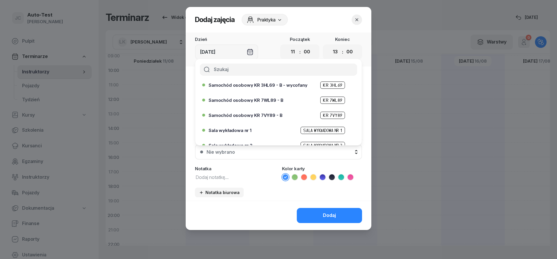
click at [262, 102] on span "Samochód osobowy KR 7WL89 - B" at bounding box center [246, 100] width 75 height 4
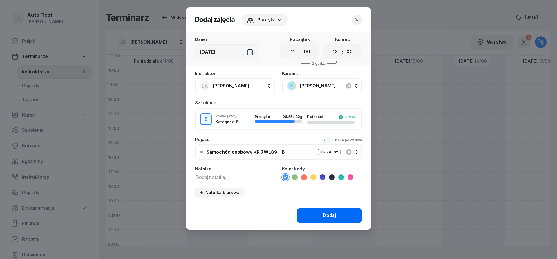
click at [313, 219] on button "Dodaj" at bounding box center [329, 215] width 65 height 15
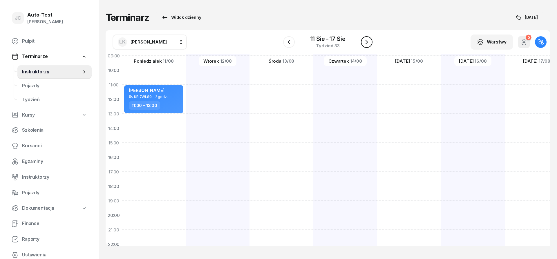
click at [369, 45] on icon "button" at bounding box center [366, 42] width 7 height 7
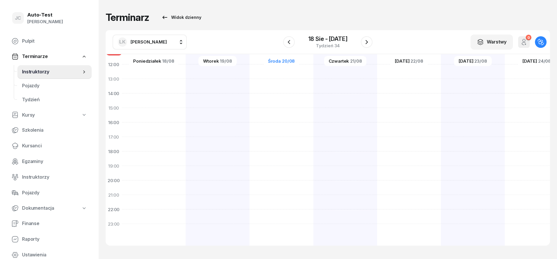
click at [186, 140] on div at bounding box center [218, 101] width 64 height 290
select select "17"
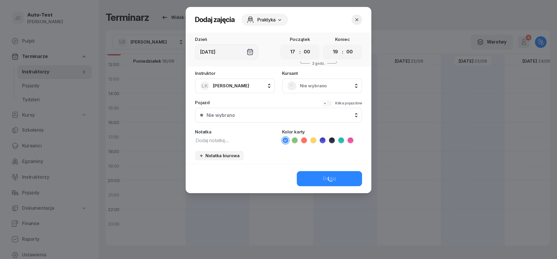
scroll to position [113, 0]
click at [330, 46] on select "00 01 02 03 04 05 06 07 08 09 10 11 12 13 14 15 16 17 18 19 20 21 22 23" at bounding box center [335, 52] width 11 height 12
select select "18"
click option "18" at bounding box center [0, 0] width 0 height 0
click at [344, 46] on select "00 05 10 15 20 25 30 35 40 45 50 55" at bounding box center [349, 52] width 11 height 12
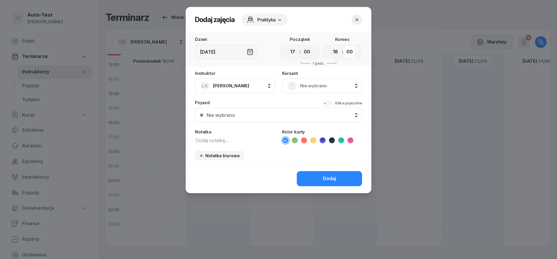
select select "30"
click option "30" at bounding box center [0, 0] width 0 height 0
click at [309, 90] on div "Nie wybrano" at bounding box center [322, 85] width 70 height 9
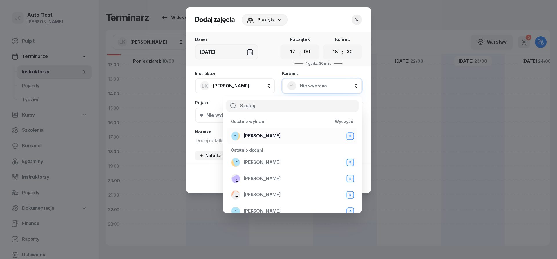
click at [278, 137] on span "[PERSON_NAME]" at bounding box center [262, 136] width 37 height 8
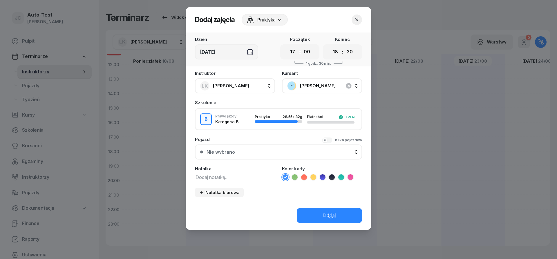
click at [263, 151] on div "Nie wybrano" at bounding box center [281, 152] width 150 height 5
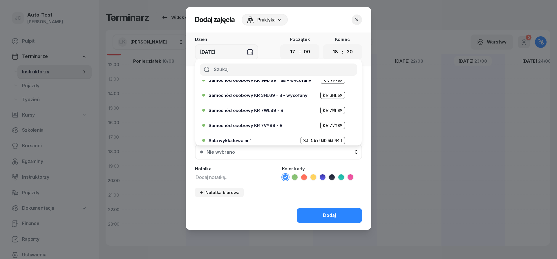
scroll to position [139, 0]
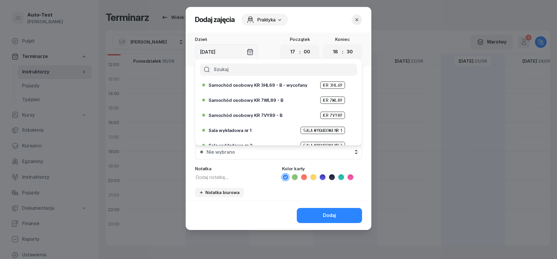
click at [262, 99] on span "Samochód osobowy KR 7WL89 - B" at bounding box center [246, 100] width 75 height 4
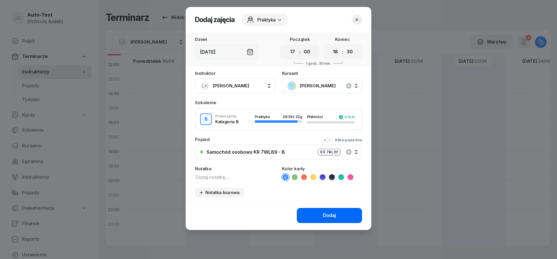
click at [318, 218] on button "Dodaj" at bounding box center [329, 215] width 65 height 15
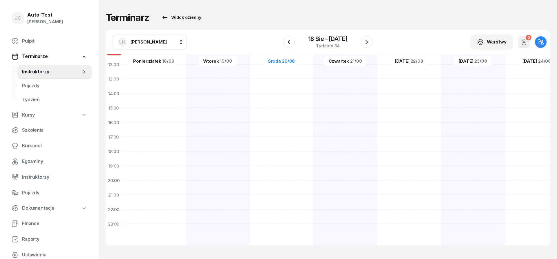
scroll to position [113, 0]
click at [186, 159] on div "[PERSON_NAME] KR 7WL89 1g 30m 17:00 - 18:30" at bounding box center [218, 101] width 64 height 290
select select "18"
select select "30"
select select "20"
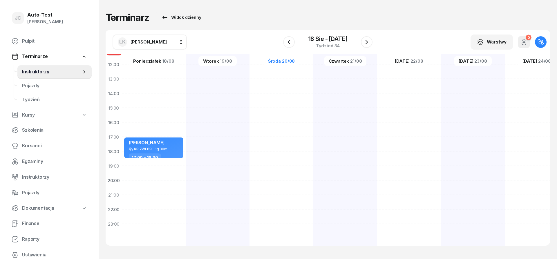
select select "30"
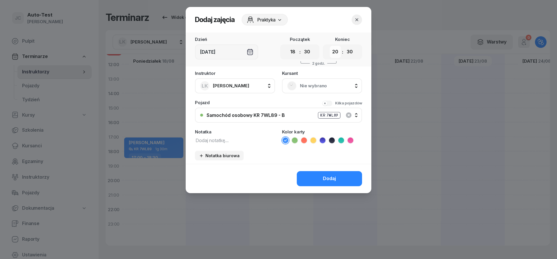
click at [330, 46] on select "00 01 02 03 04 05 06 07 08 09 10 11 12 13 14 15 16 17 18 19 20 21 22 23" at bounding box center [335, 52] width 11 height 12
select select "19"
click option "19" at bounding box center [0, 0] width 0 height 0
click at [344, 46] on select "00 05 10 15 20 25 30 35 40 45 50 55" at bounding box center [349, 52] width 11 height 12
select select "25"
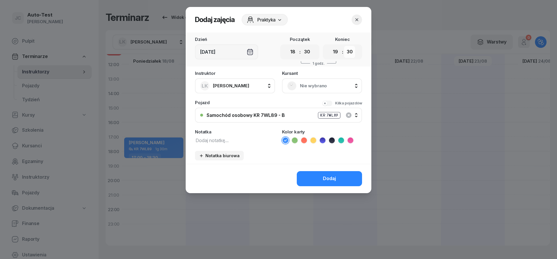
click option "25" at bounding box center [0, 0] width 0 height 0
click at [317, 88] on span "Nie wybrano" at bounding box center [328, 86] width 57 height 8
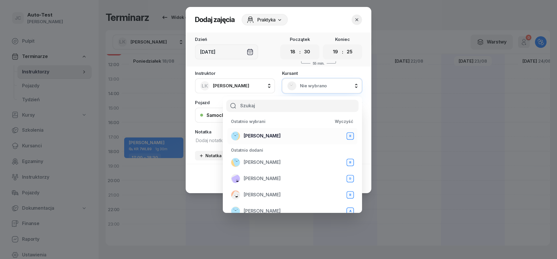
click at [282, 137] on div "[PERSON_NAME]" at bounding box center [292, 135] width 123 height 9
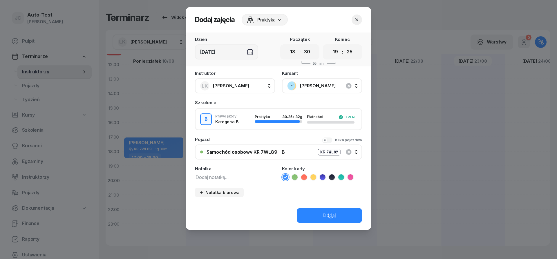
click at [322, 210] on div "Dodaj" at bounding box center [279, 215] width 186 height 29
click at [324, 215] on div "Dodaj" at bounding box center [329, 216] width 13 height 8
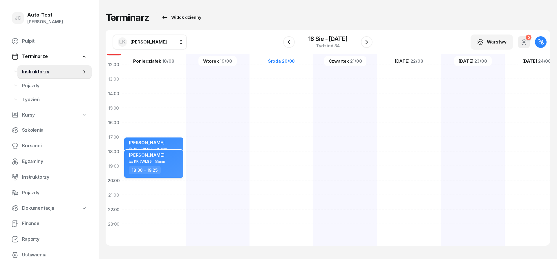
click at [169, 164] on div "[PERSON_NAME] KR 7WL89 55min 18:30 - 19:25" at bounding box center [153, 164] width 59 height 28
select select "18"
select select "30"
select select "19"
select select "25"
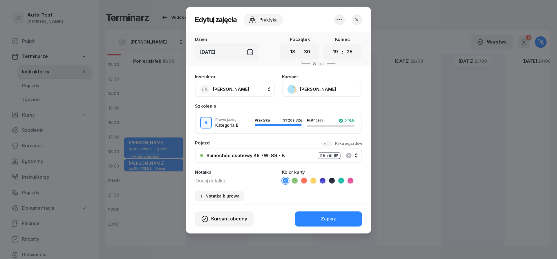
click at [357, 19] on icon "button" at bounding box center [356, 19] width 3 height 3
